Goal: Information Seeking & Learning: Learn about a topic

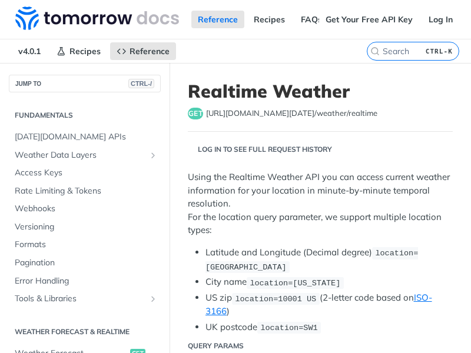
scroll to position [186, 0]
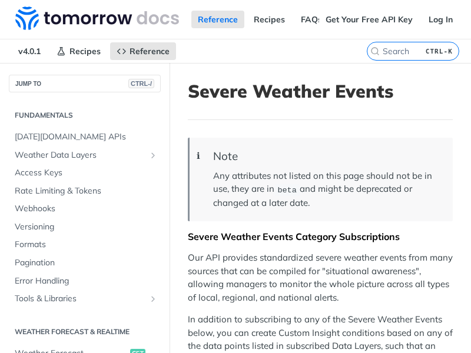
scroll to position [429, 0]
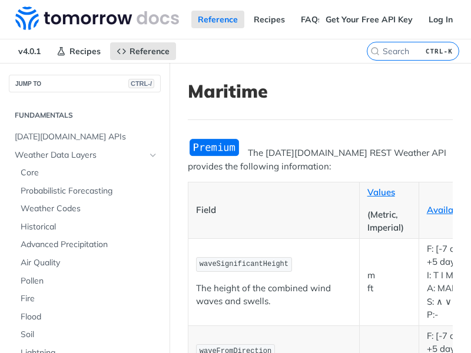
scroll to position [475, 0]
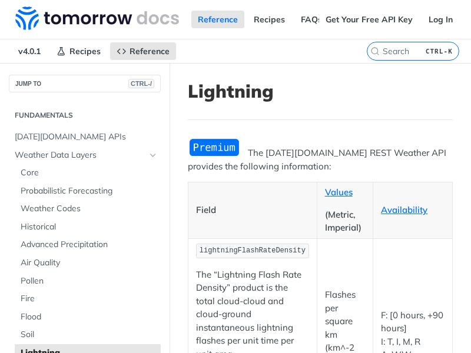
scroll to position [457, 0]
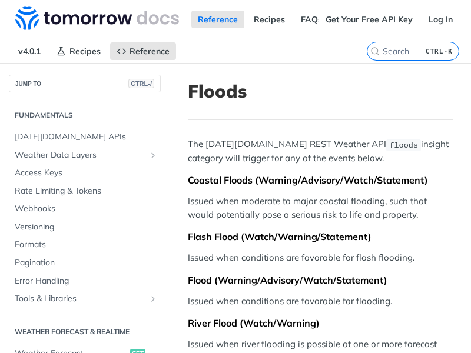
scroll to position [429, 0]
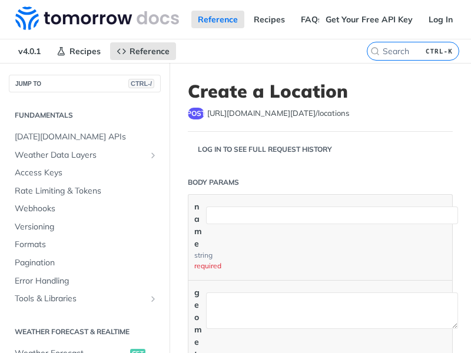
scroll to position [429, 0]
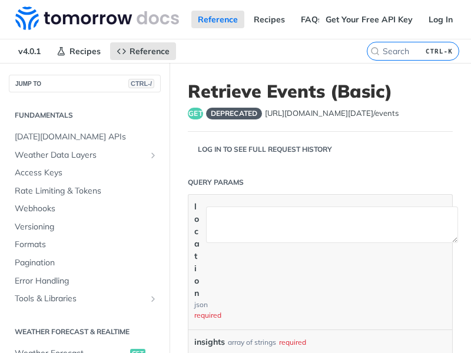
scroll to position [429, 0]
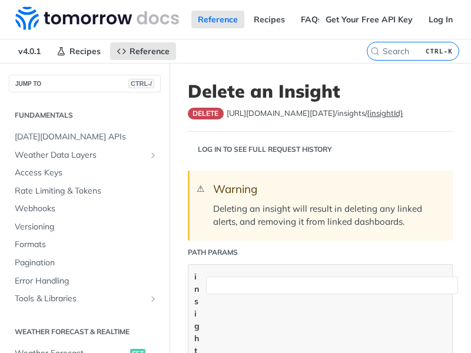
scroll to position [429, 0]
